Goal: Transaction & Acquisition: Purchase product/service

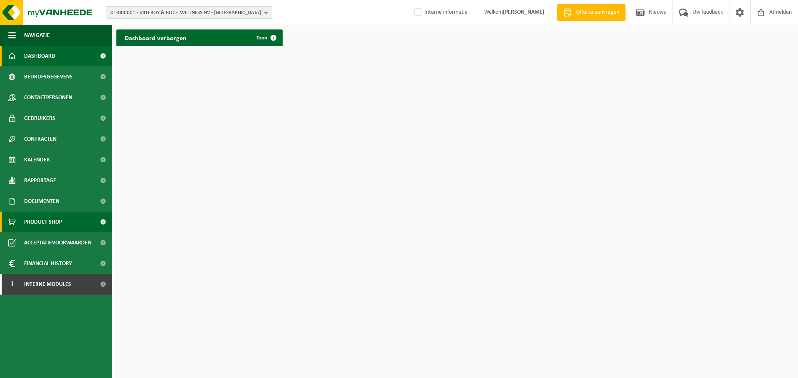
click at [69, 223] on link "Product Shop" at bounding box center [56, 222] width 112 height 21
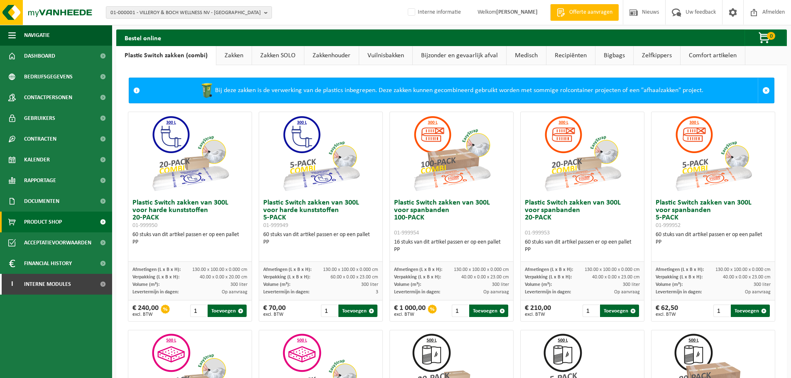
click at [606, 54] on link "Bigbags" at bounding box center [615, 55] width 38 height 19
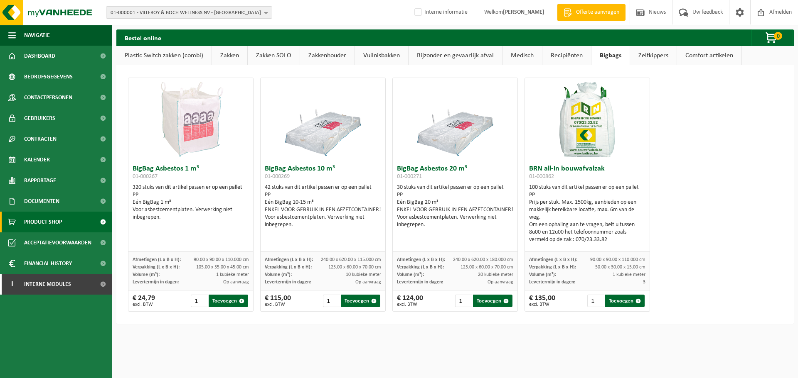
click at [218, 59] on link "Zakken" at bounding box center [229, 55] width 35 height 19
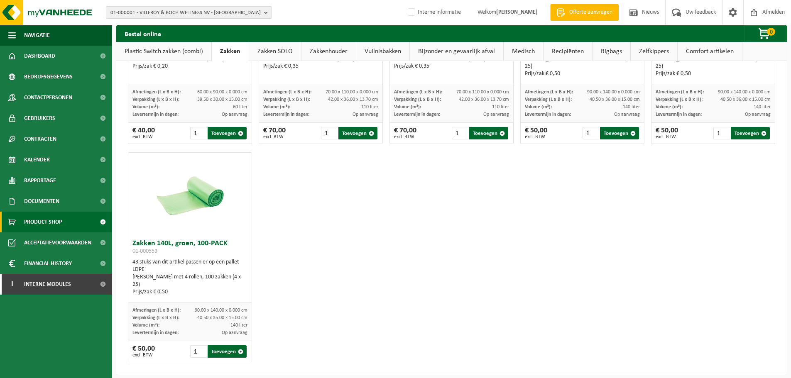
scroll to position [1053, 0]
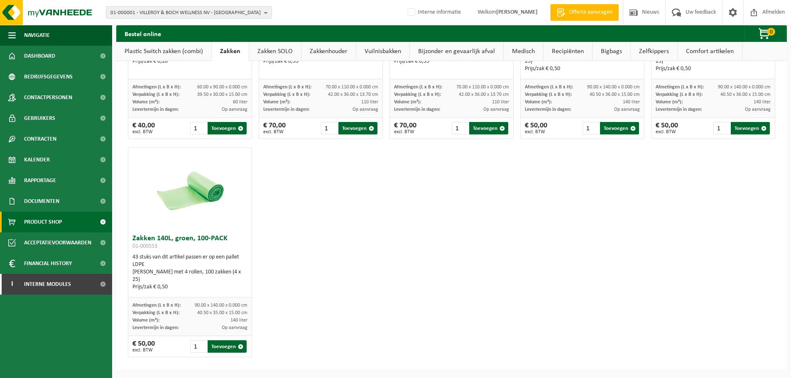
click at [279, 57] on link "Zakken SOLO" at bounding box center [275, 51] width 52 height 19
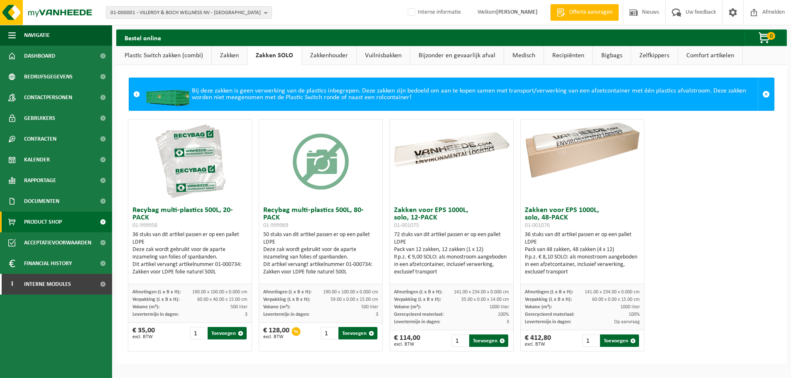
scroll to position [0, 0]
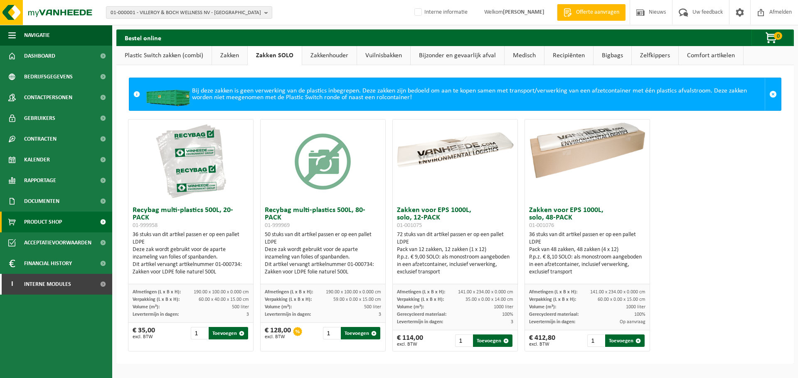
click at [332, 54] on link "Zakkenhouder" at bounding box center [329, 55] width 54 height 19
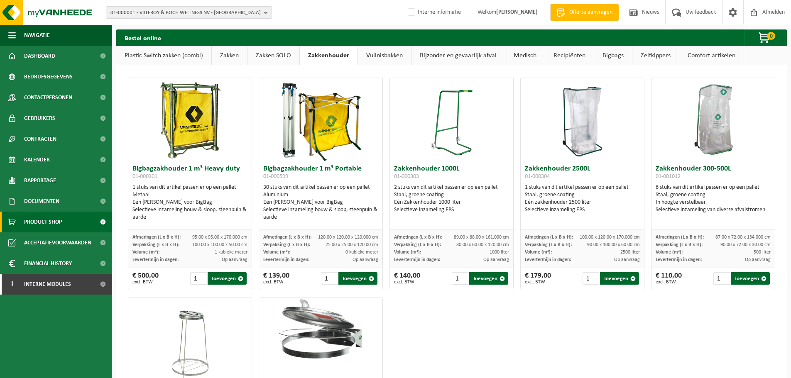
click at [372, 54] on link "Vuilnisbakken" at bounding box center [384, 55] width 53 height 19
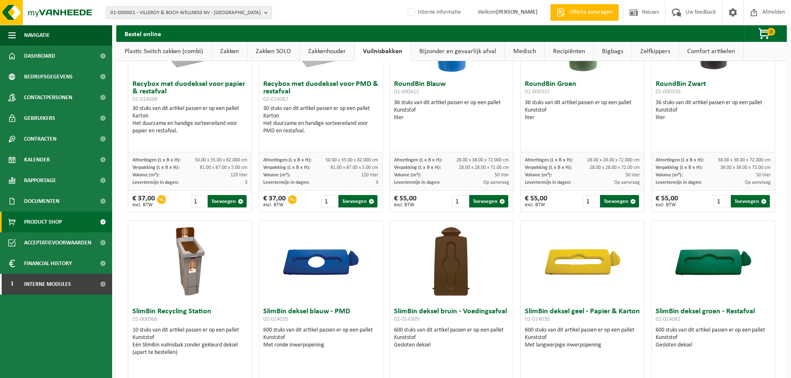
click at [451, 52] on link "Bijzonder en gevaarlijk afval" at bounding box center [457, 51] width 93 height 19
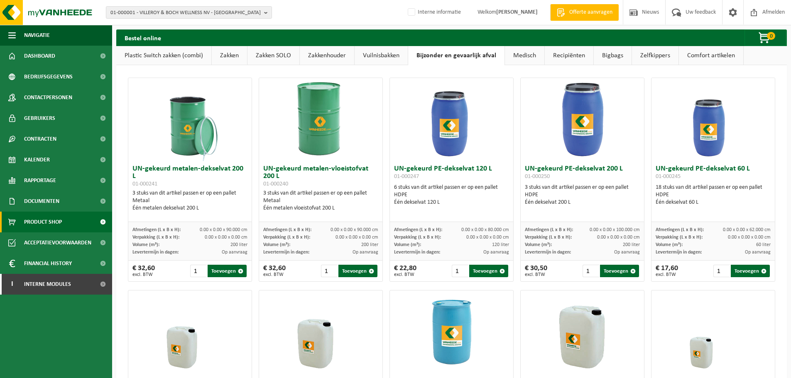
click at [513, 55] on link "Medisch" at bounding box center [524, 55] width 39 height 19
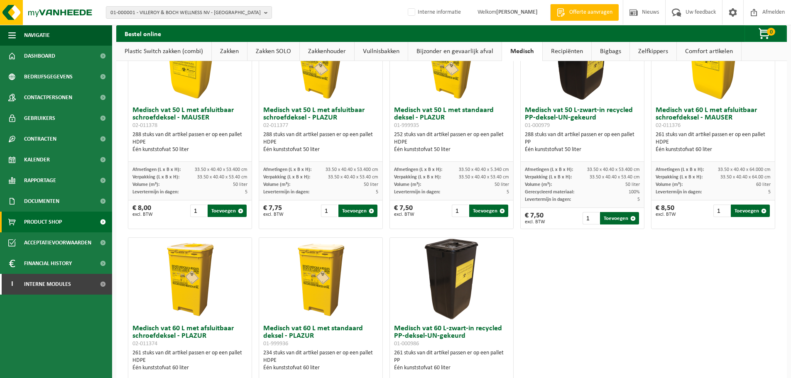
scroll to position [367, 0]
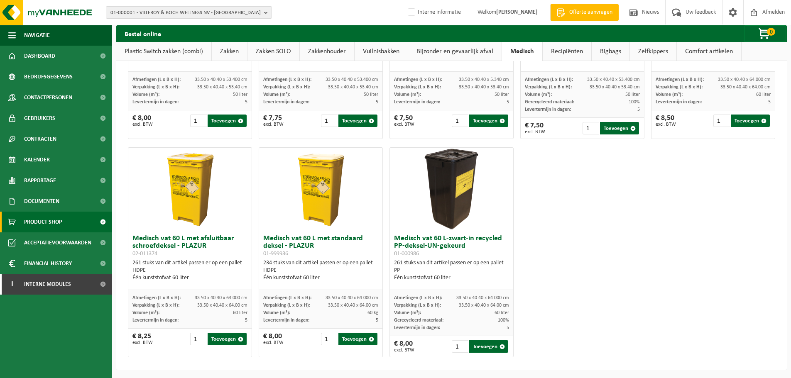
click at [579, 56] on link "Recipiënten" at bounding box center [567, 51] width 49 height 19
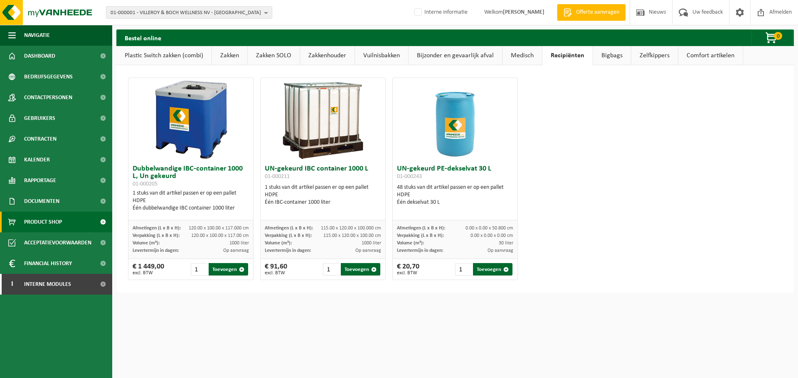
click at [658, 53] on link "Zelfkippers" at bounding box center [654, 55] width 47 height 19
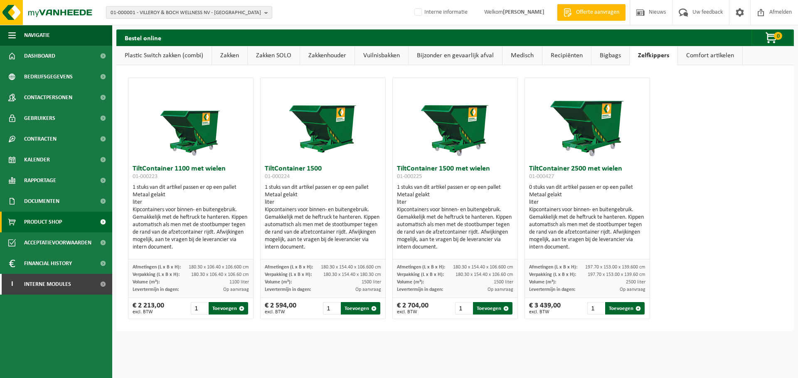
click at [692, 54] on link "Comfort artikelen" at bounding box center [710, 55] width 64 height 19
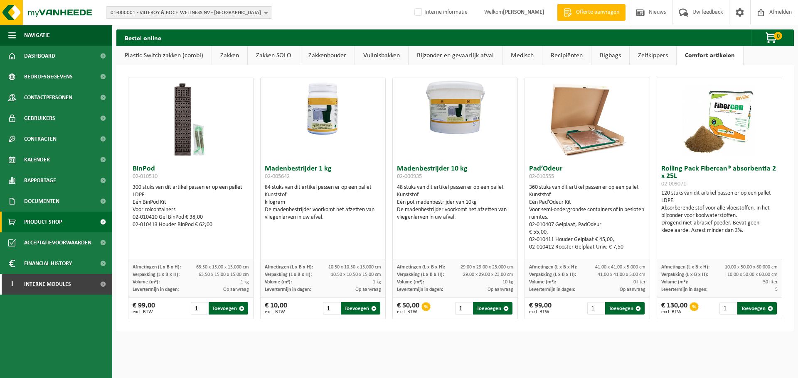
click at [177, 55] on link "Plastic Switch zakken (combi)" at bounding box center [163, 55] width 95 height 19
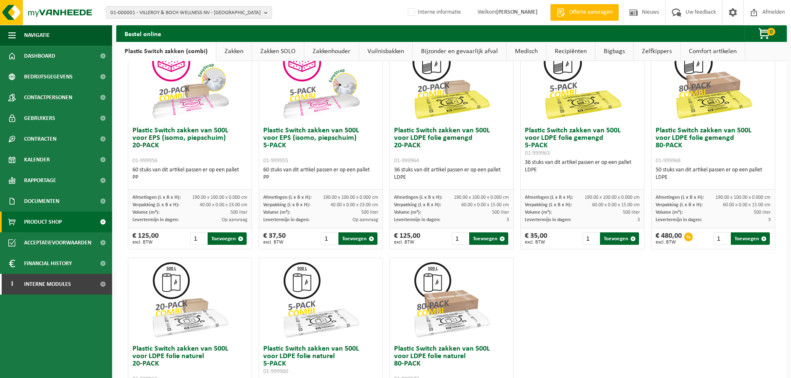
scroll to position [401, 0]
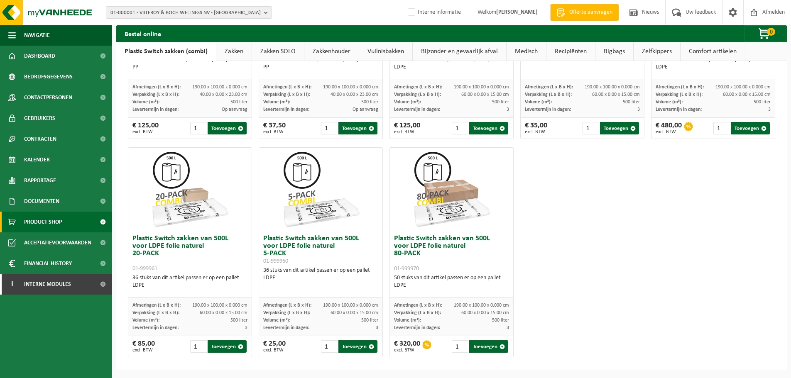
click at [223, 49] on link "Zakken" at bounding box center [233, 51] width 35 height 19
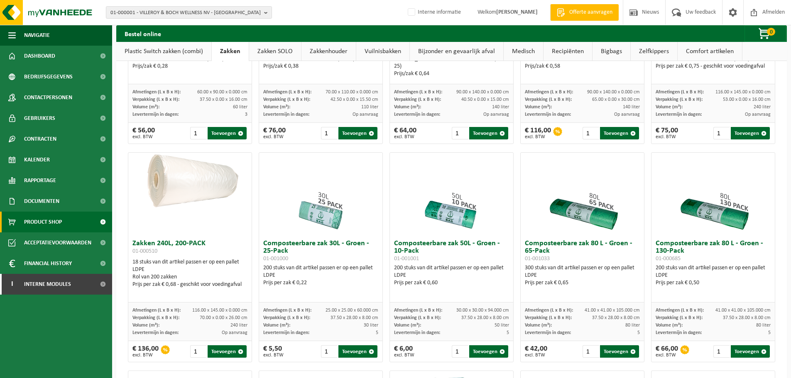
scroll to position [0, 0]
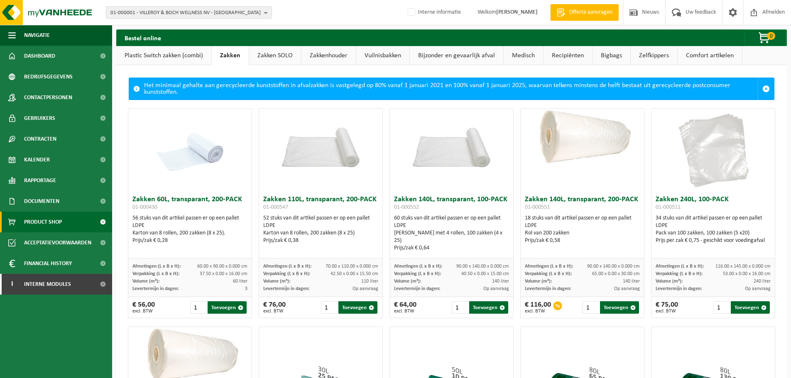
click at [282, 55] on link "Zakken SOLO" at bounding box center [275, 55] width 52 height 19
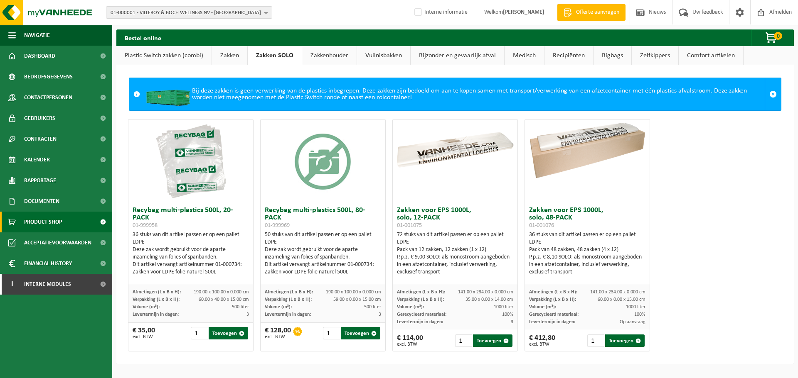
click at [324, 54] on link "Zakkenhouder" at bounding box center [329, 55] width 54 height 19
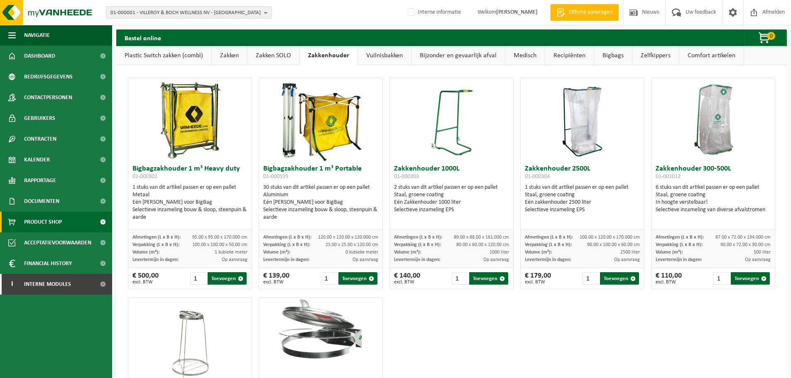
click at [388, 55] on link "Vuilnisbakken" at bounding box center [384, 55] width 53 height 19
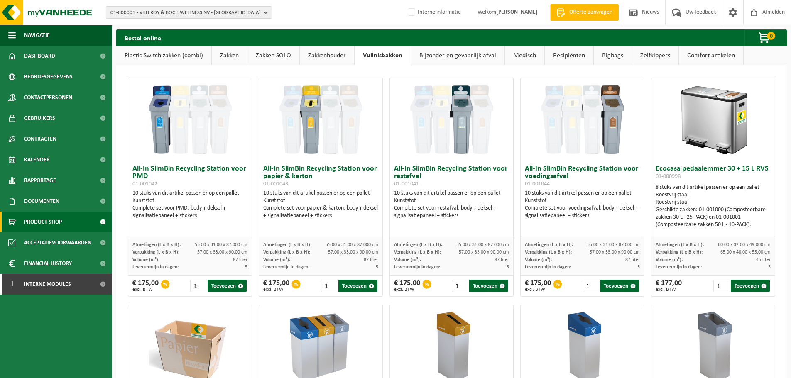
click at [478, 61] on link "Bijzonder en gevaarlijk afval" at bounding box center [457, 55] width 93 height 19
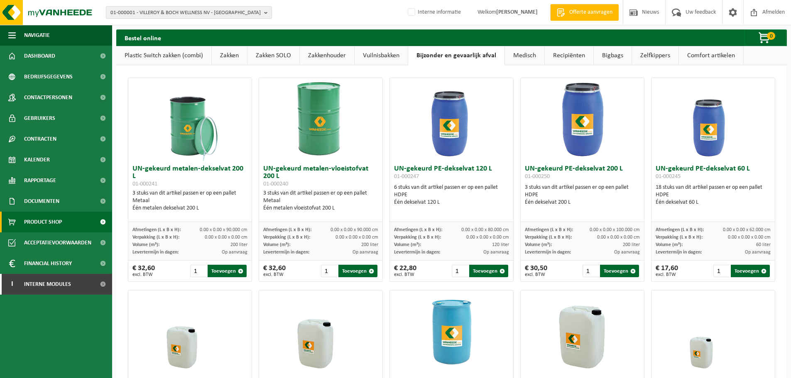
click at [533, 53] on link "Medisch" at bounding box center [524, 55] width 39 height 19
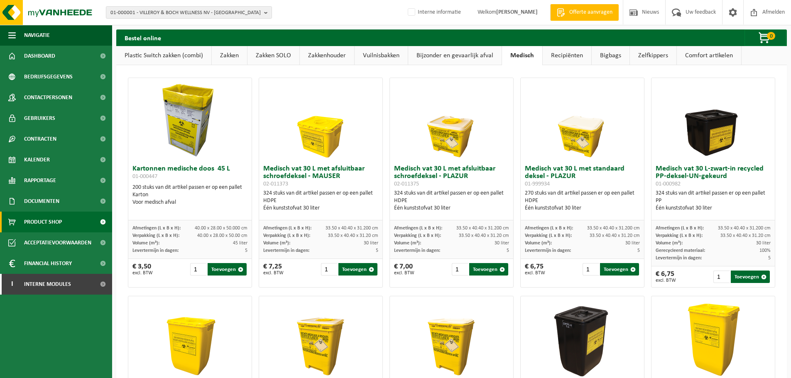
click at [555, 55] on link "Recipiënten" at bounding box center [567, 55] width 49 height 19
